Goal: Information Seeking & Learning: Learn about a topic

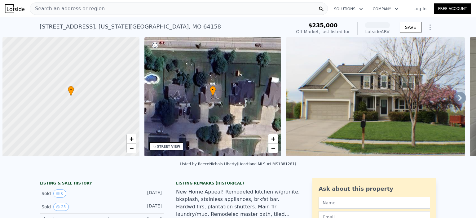
scroll to position [0, 2]
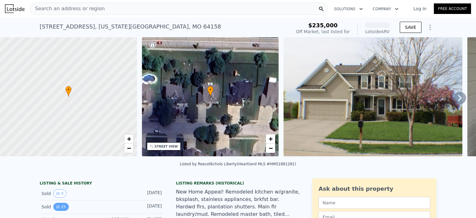
click at [59, 211] on button "25" at bounding box center [60, 207] width 15 height 8
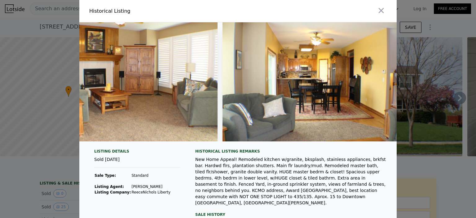
scroll to position [0, 0]
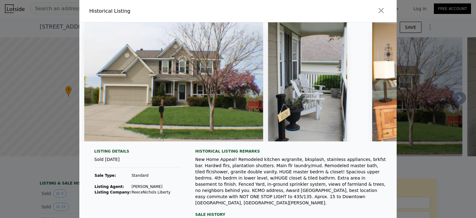
click at [373, 11] on div at bounding box center [318, 11] width 156 height 22
click at [377, 11] on icon "button" at bounding box center [381, 10] width 9 height 9
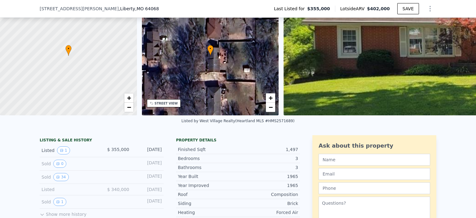
scroll to position [41, 0]
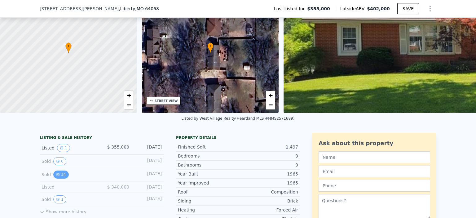
click at [57, 178] on button "34" at bounding box center [60, 174] width 15 height 8
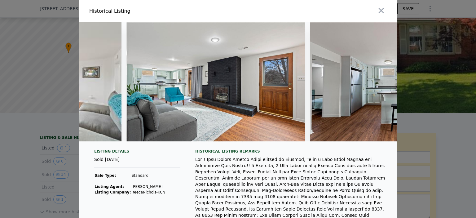
scroll to position [0, 4170]
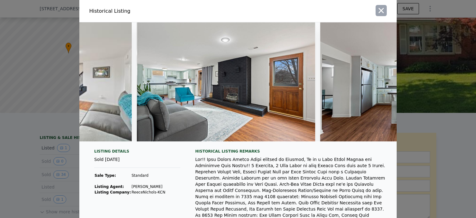
click at [379, 11] on icon "button" at bounding box center [381, 10] width 5 height 5
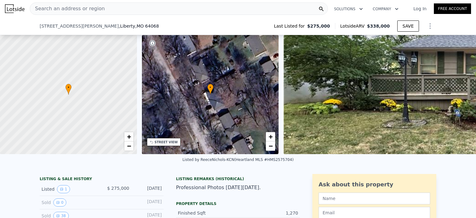
scroll to position [31, 0]
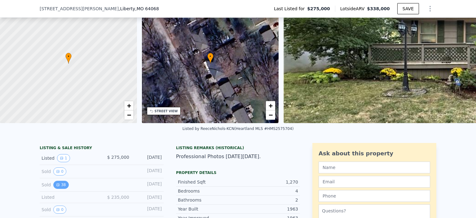
click at [56, 187] on icon "View historical data" at bounding box center [58, 185] width 4 height 4
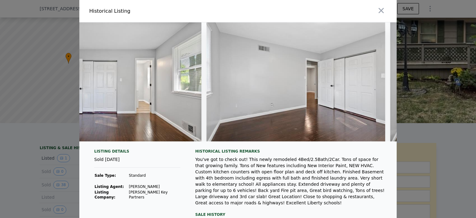
scroll to position [0, 6106]
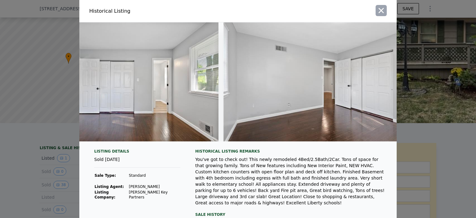
click at [381, 9] on icon "button" at bounding box center [381, 10] width 9 height 9
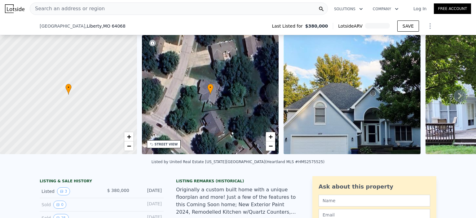
scroll to position [32, 0]
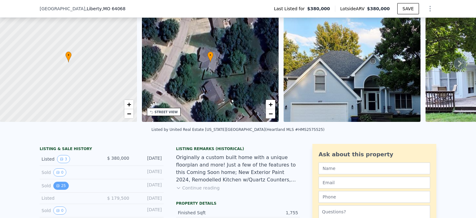
click at [56, 187] on icon "View historical data" at bounding box center [58, 186] width 4 height 4
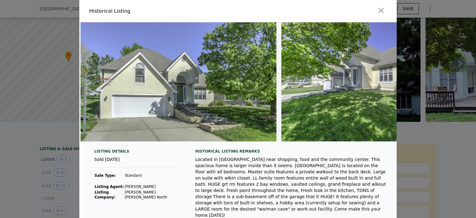
scroll to position [0, 0]
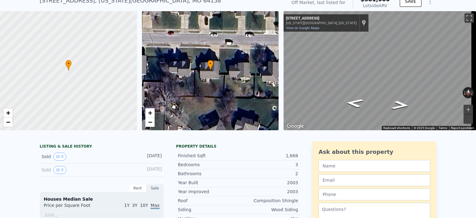
scroll to position [26, 0]
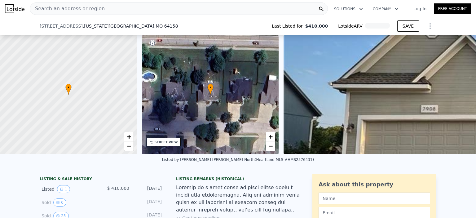
scroll to position [37, 0]
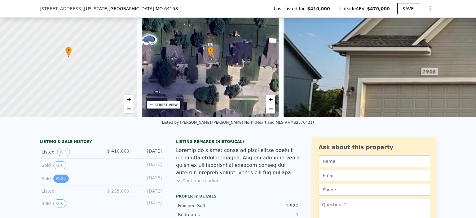
click at [57, 183] on button "25" at bounding box center [60, 178] width 15 height 8
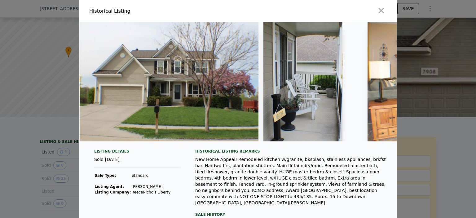
scroll to position [0, 0]
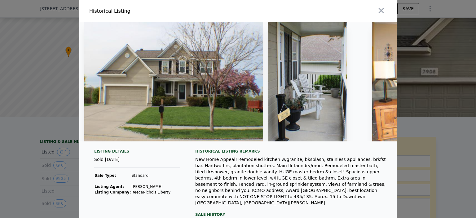
click at [382, 9] on icon "button" at bounding box center [381, 10] width 9 height 9
